Goal: Transaction & Acquisition: Purchase product/service

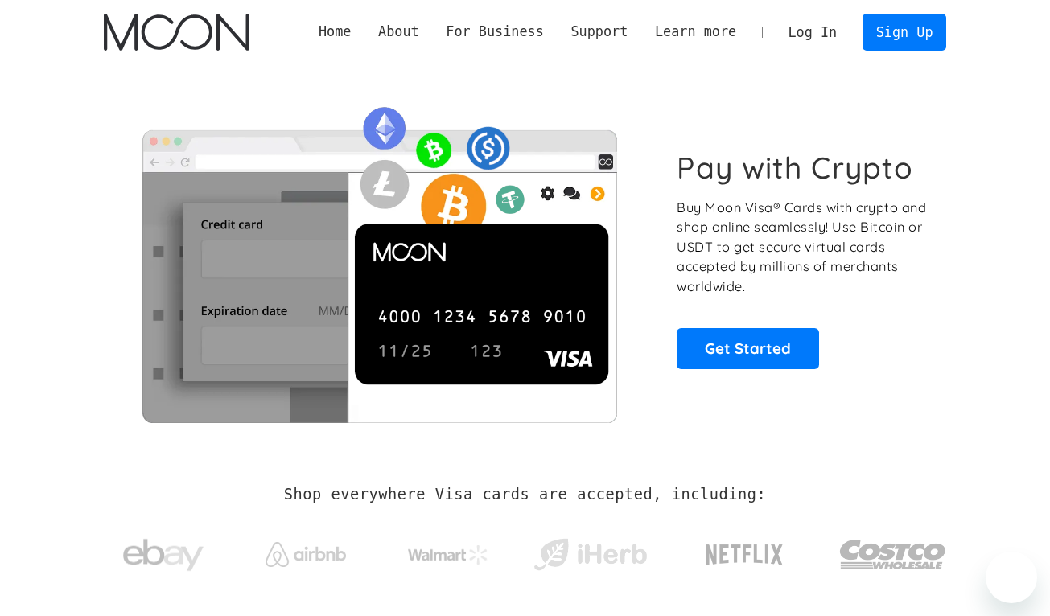
click at [829, 30] on link "Log In" at bounding box center [813, 31] width 76 height 35
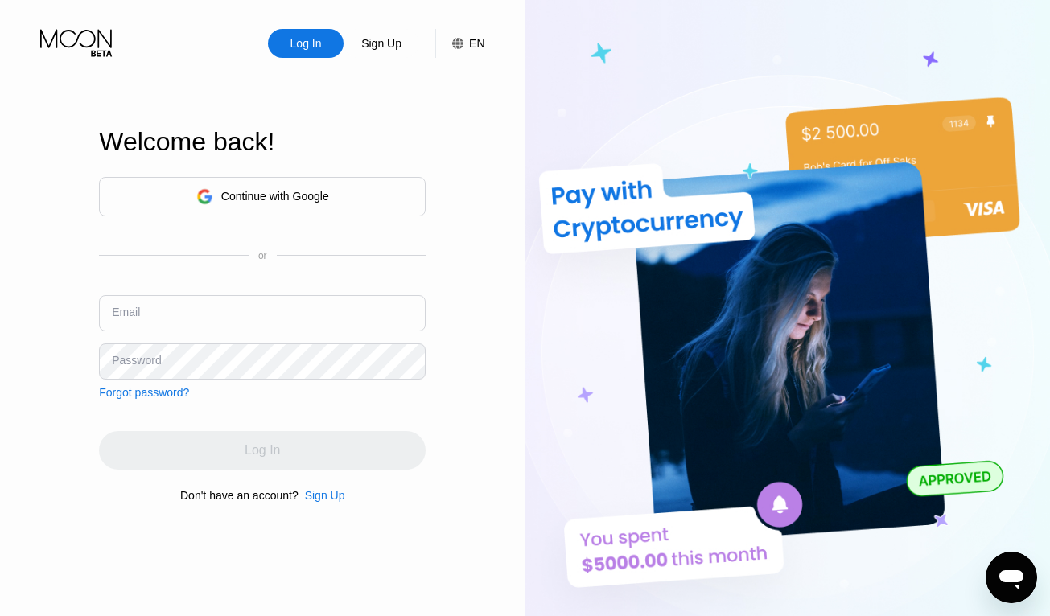
click at [315, 190] on div "Continue with Google" at bounding box center [275, 196] width 108 height 13
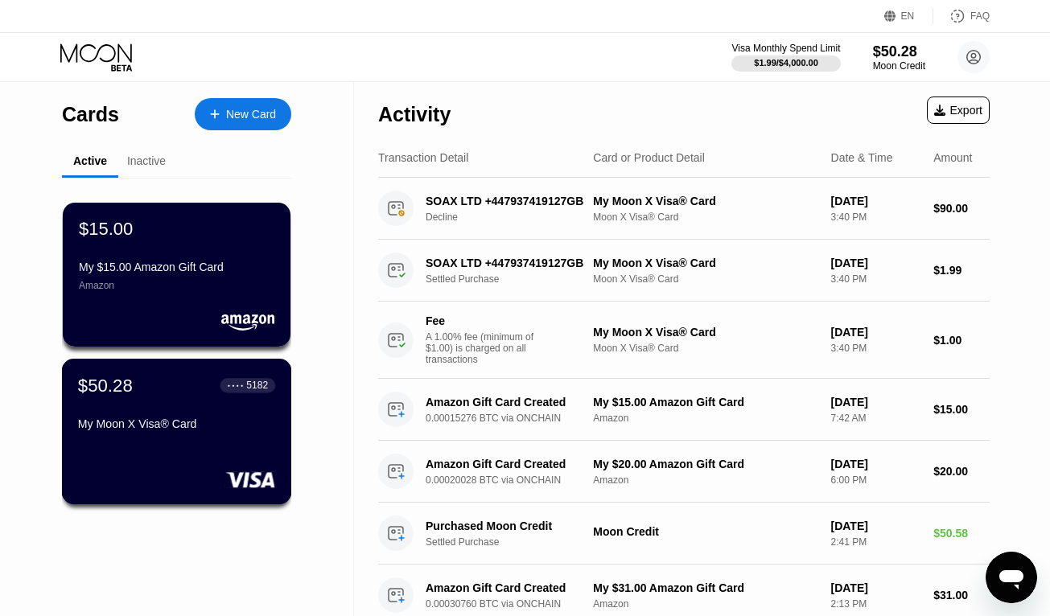
click at [138, 423] on div "My Moon X Visa® Card" at bounding box center [176, 424] width 197 height 13
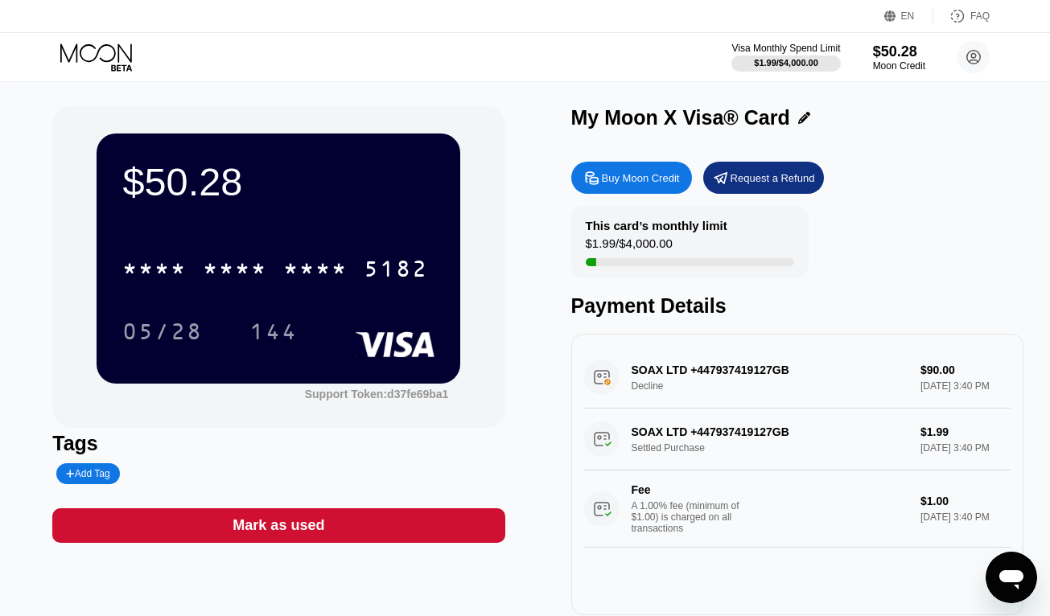
click at [653, 178] on div "Buy Moon Credit" at bounding box center [641, 178] width 78 height 14
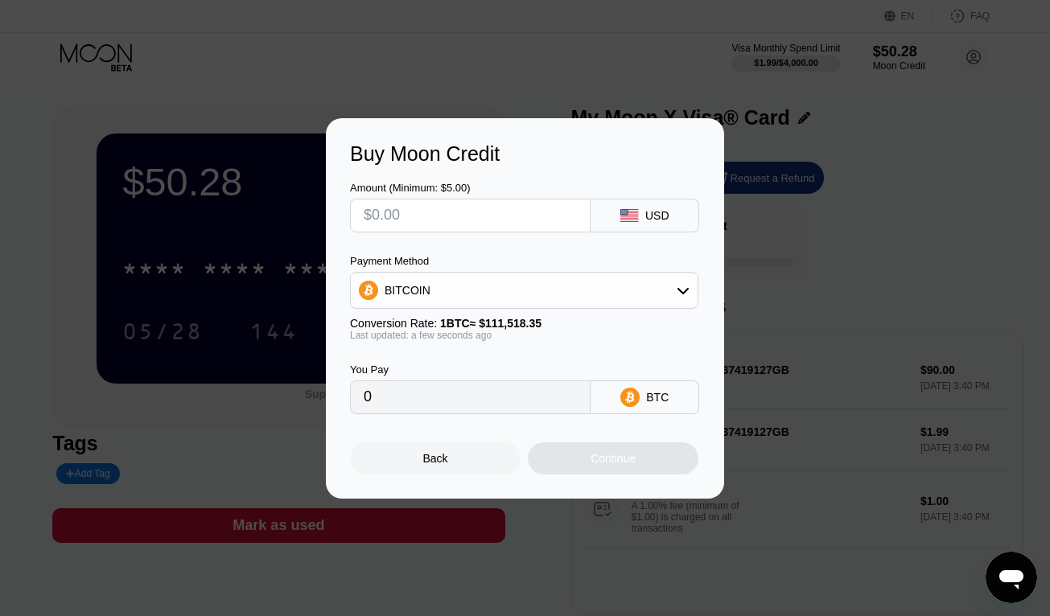
click at [508, 225] on input "text" at bounding box center [470, 216] width 213 height 32
type input "$4"
type input "0.00003587"
type input "$42"
type input "0.00037662"
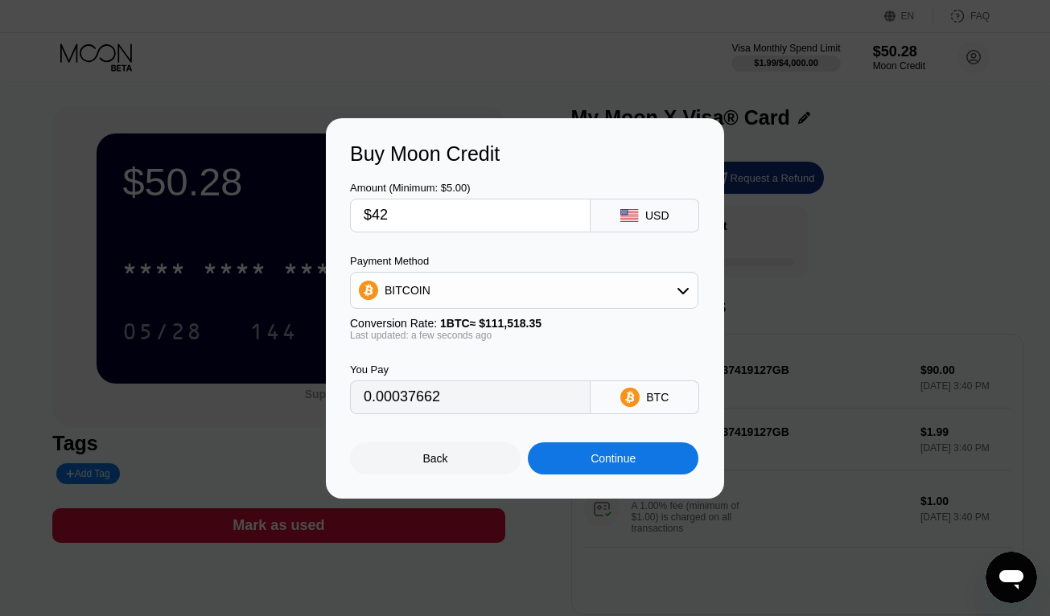
type input "$42"
click at [611, 463] on div "Continue" at bounding box center [613, 458] width 45 height 13
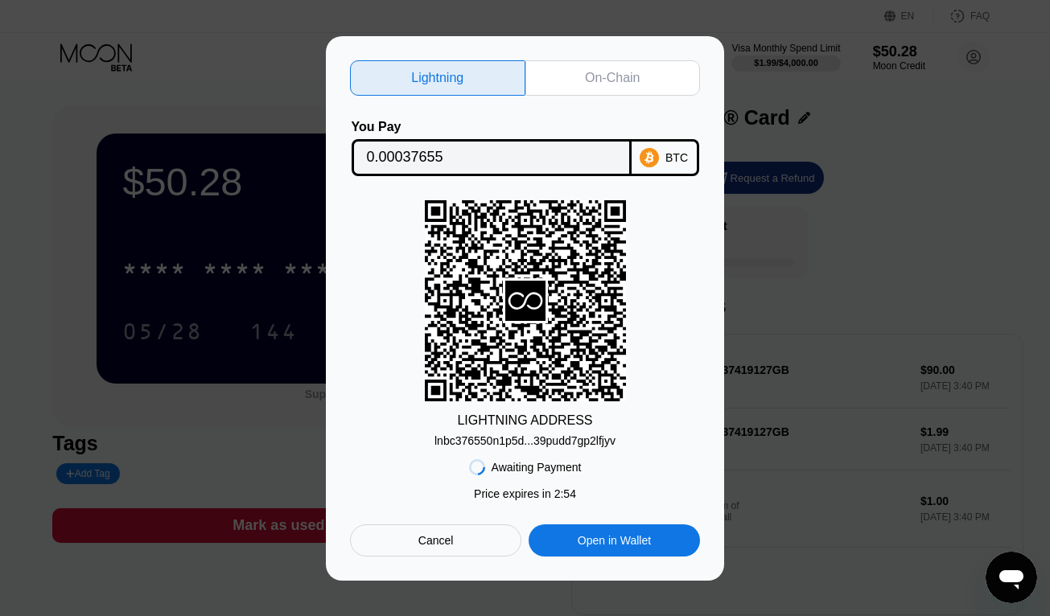
click at [477, 154] on input "0.00037655" at bounding box center [491, 158] width 249 height 32
click at [548, 440] on div "lnbc376550n1p5d...39pudd7gp2lfjyv" at bounding box center [524, 440] width 181 height 13
click at [591, 72] on div "On-Chain" at bounding box center [612, 78] width 55 height 16
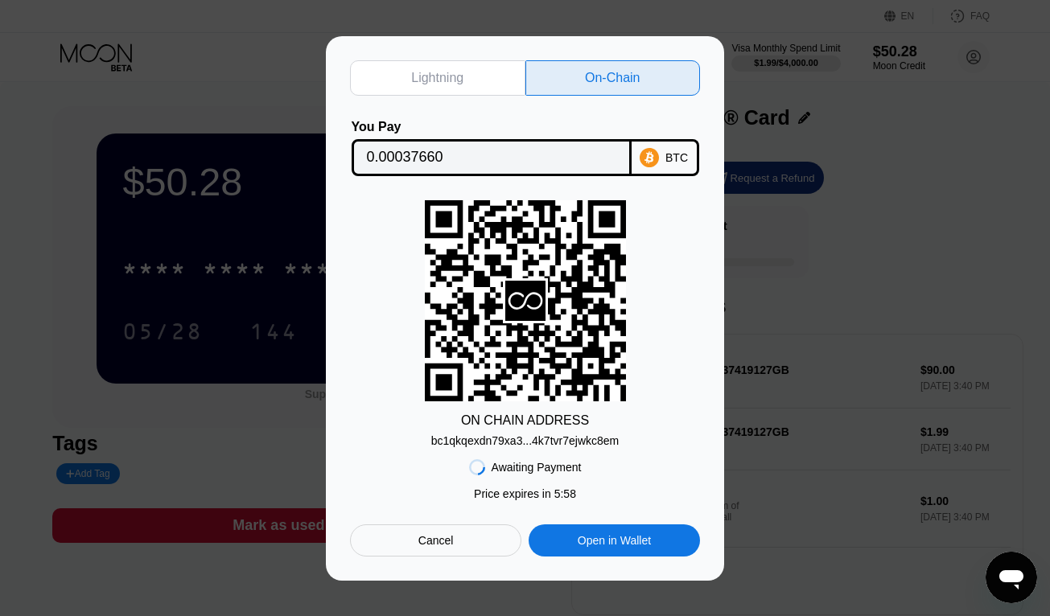
click at [546, 438] on div "bc1qkqexdn79xa3...4k7tvr7ejwkc8em" at bounding box center [524, 440] width 187 height 13
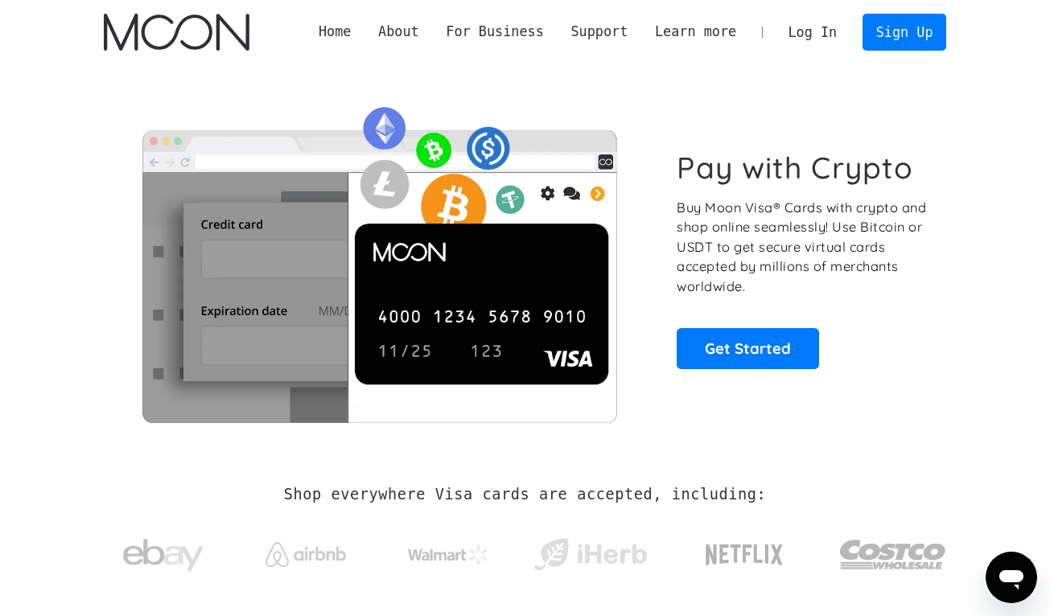
click at [809, 35] on link "Log In" at bounding box center [813, 31] width 76 height 35
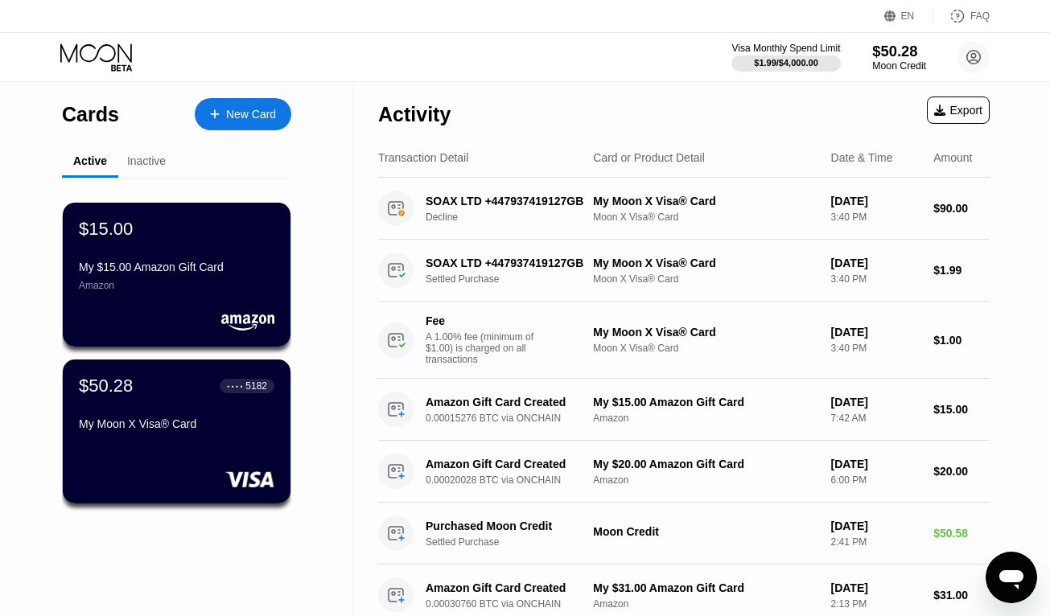
click at [896, 61] on div "Moon Credit" at bounding box center [899, 65] width 54 height 11
